Goal: Navigation & Orientation: Go to known website

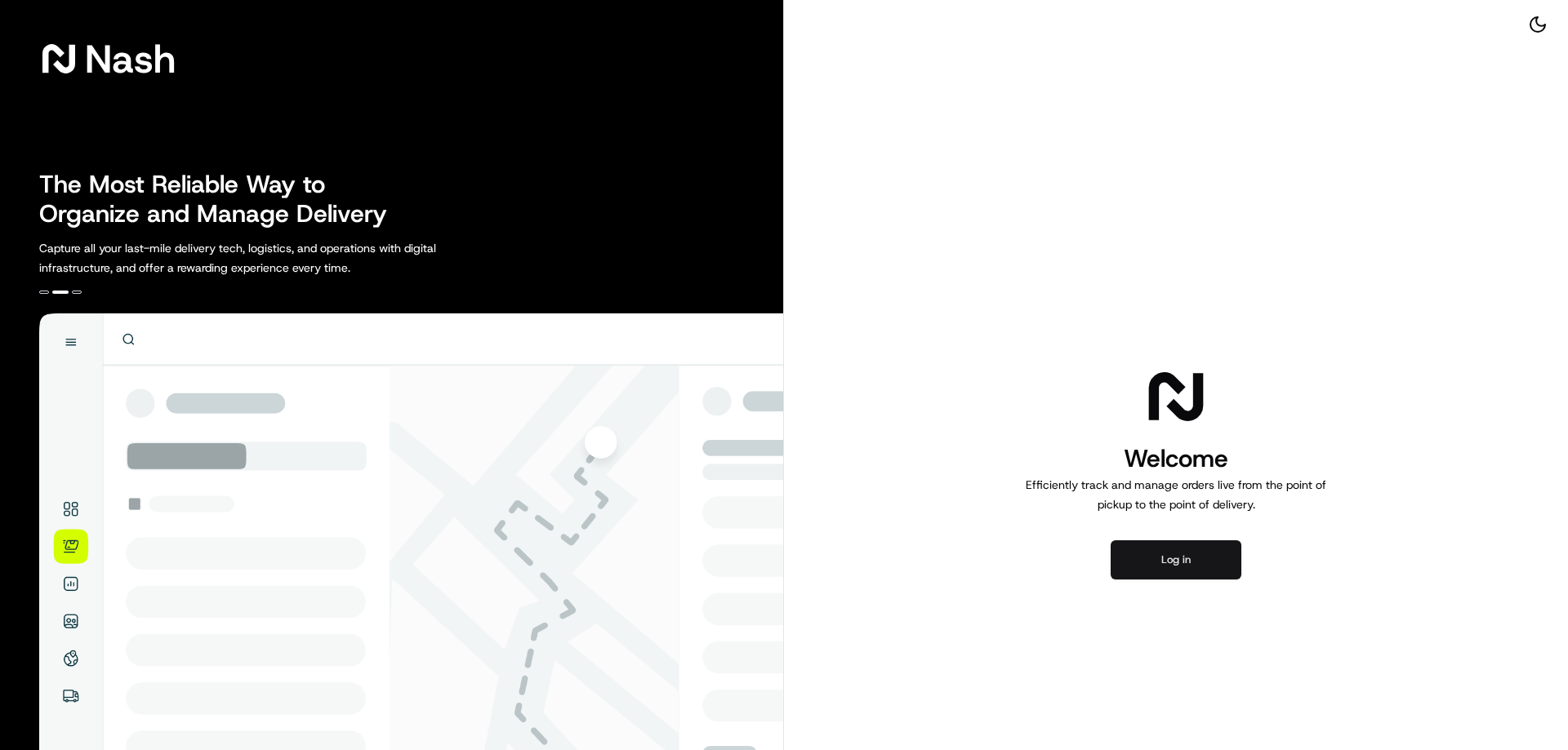
click at [1184, 568] on button "Log in" at bounding box center [1175, 560] width 131 height 39
